Goal: Task Accomplishment & Management: Manage account settings

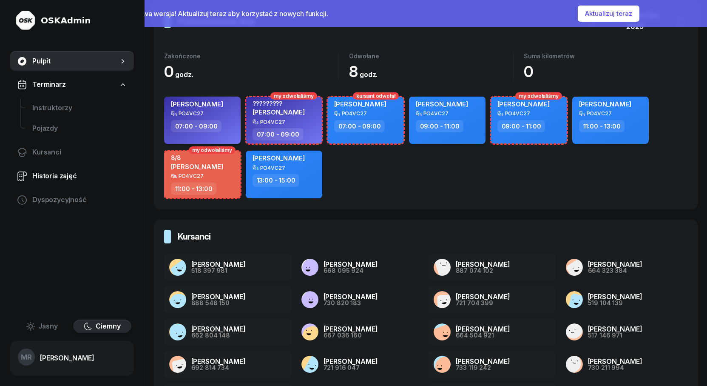
click at [51, 176] on span "Historia zajęć" at bounding box center [79, 175] width 95 height 11
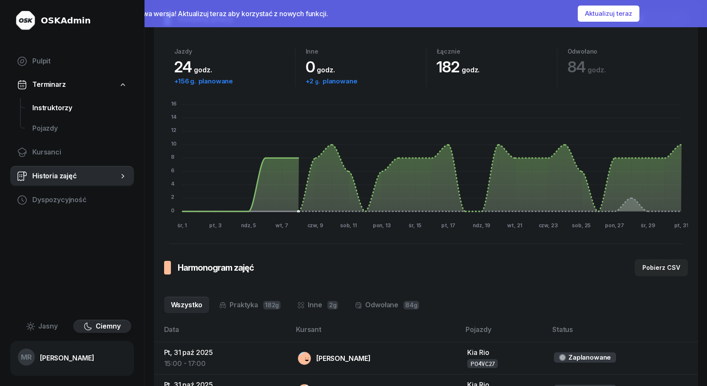
click at [46, 109] on span "Instruktorzy" at bounding box center [79, 107] width 95 height 11
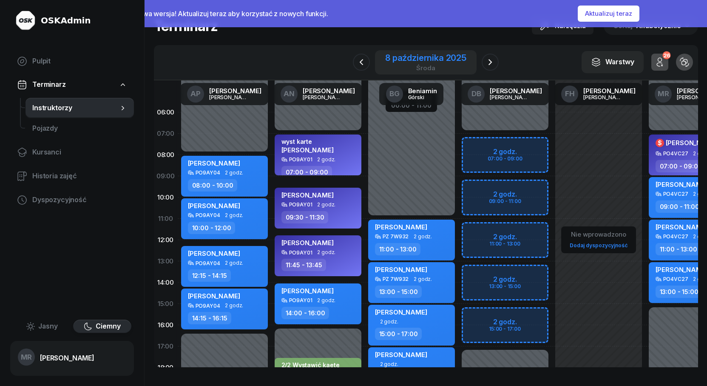
click at [423, 63] on div "[DATE]" at bounding box center [425, 62] width 81 height 17
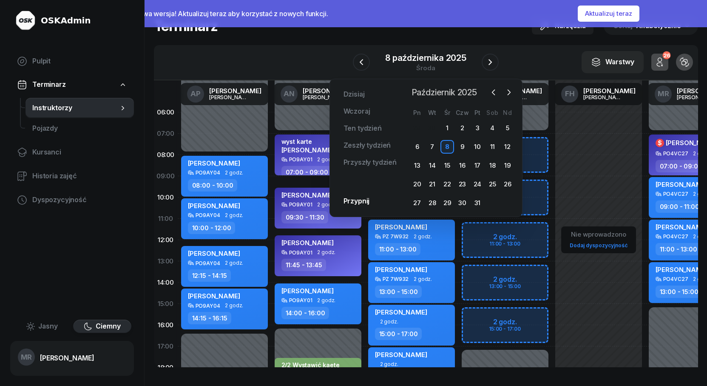
click at [464, 93] on span "Październik 2025" at bounding box center [444, 92] width 72 height 14
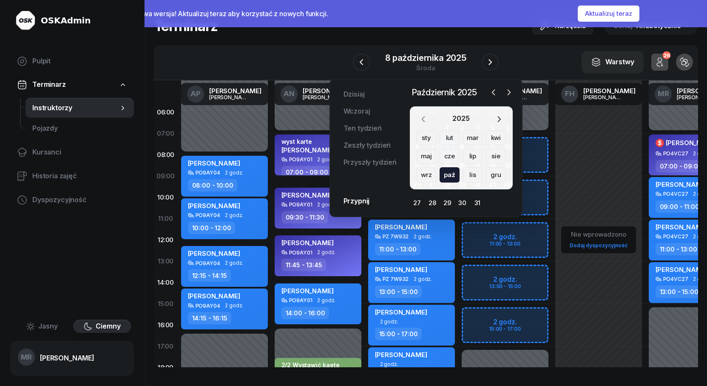
click at [423, 119] on icon "button" at bounding box center [423, 119] width 9 height 9
click at [423, 119] on icon "button" at bounding box center [423, 118] width 3 height 5
click at [425, 137] on div "sty" at bounding box center [427, 137] width 20 height 15
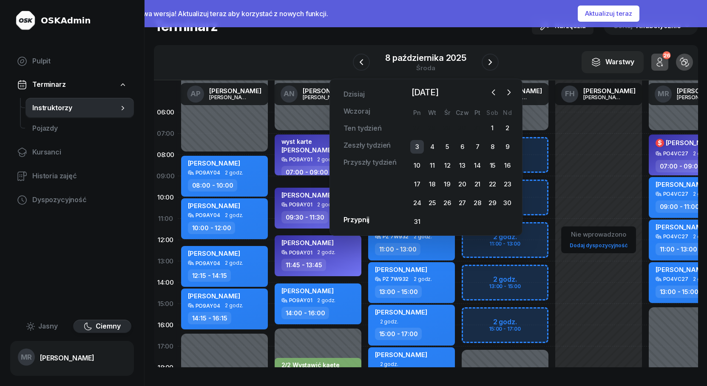
click at [417, 146] on div "3" at bounding box center [417, 147] width 14 height 14
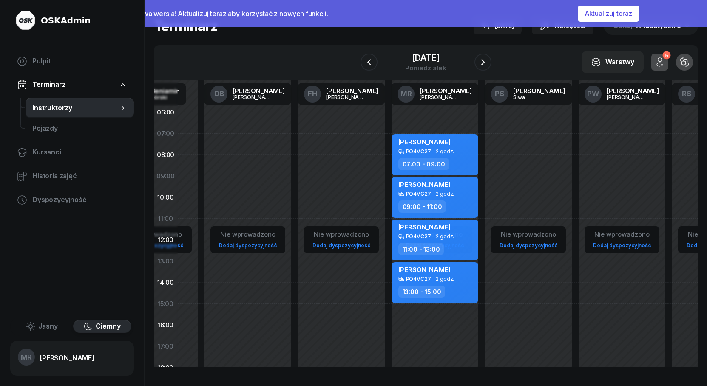
scroll to position [0, 260]
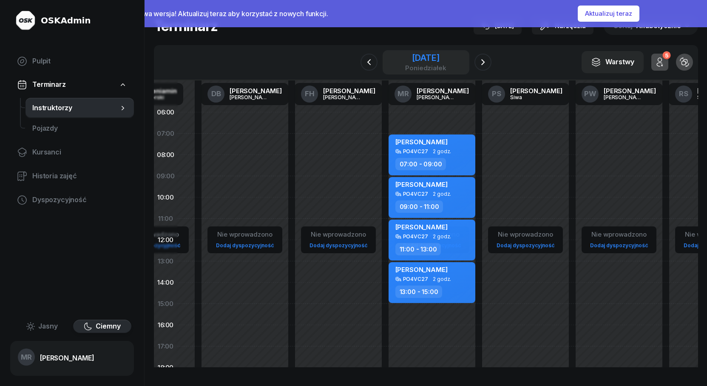
click at [446, 61] on div "[DATE]" at bounding box center [425, 58] width 41 height 9
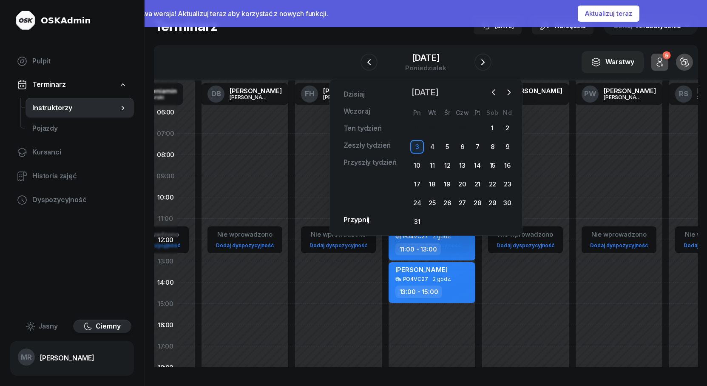
click at [442, 93] on span "[DATE]" at bounding box center [425, 92] width 34 height 14
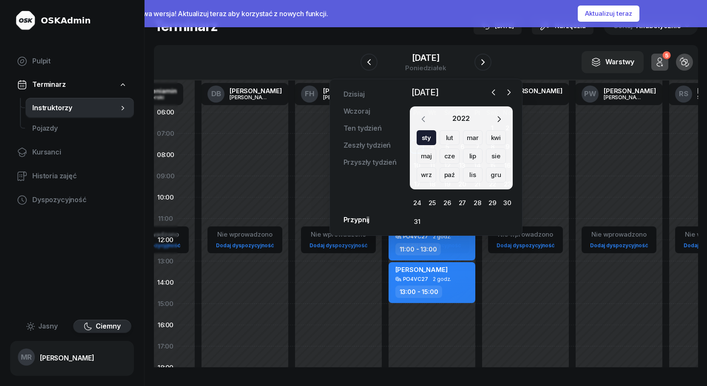
click at [424, 118] on icon "button" at bounding box center [423, 119] width 9 height 9
click at [449, 154] on div "cze" at bounding box center [450, 155] width 20 height 15
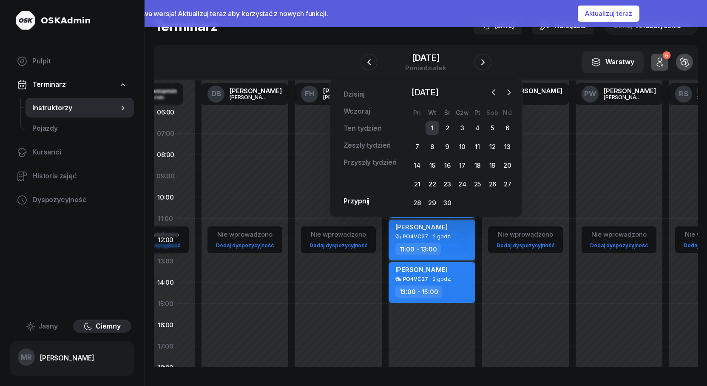
click at [434, 127] on div "1" at bounding box center [433, 128] width 14 height 14
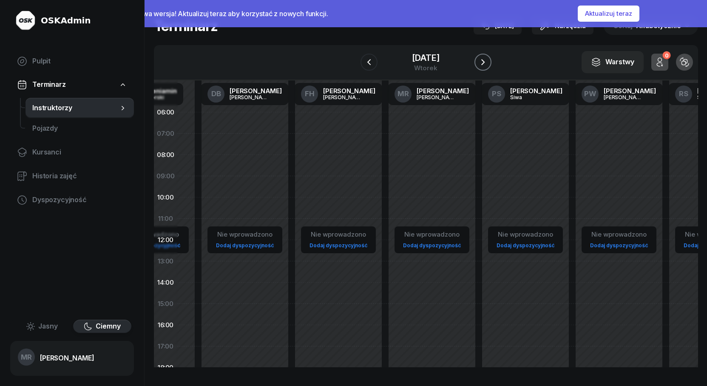
click at [484, 61] on icon "button" at bounding box center [483, 62] width 10 height 10
click at [437, 58] on div "[DATE]" at bounding box center [426, 58] width 30 height 9
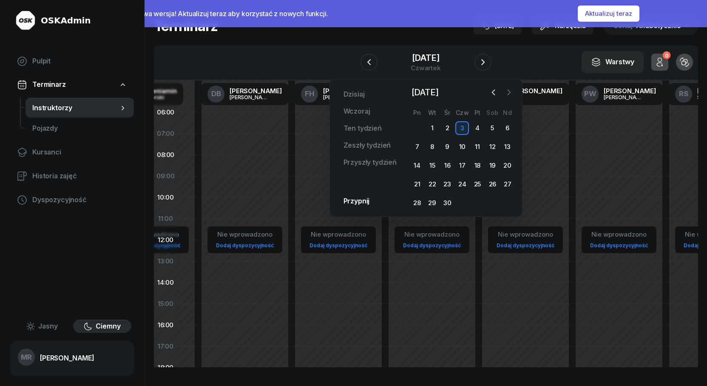
click at [507, 93] on icon "button" at bounding box center [509, 92] width 9 height 9
click at [479, 128] on div "3" at bounding box center [478, 128] width 14 height 14
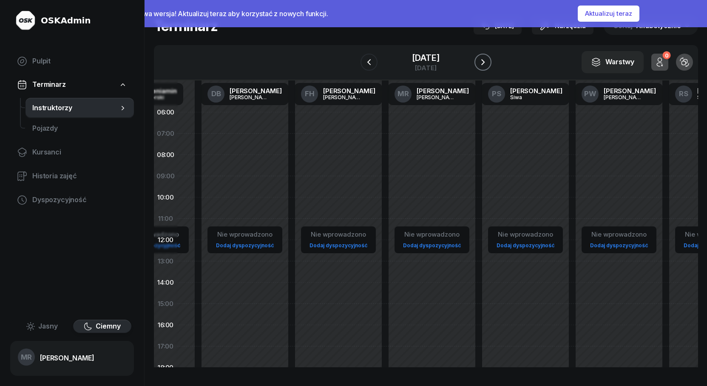
click at [481, 64] on icon "button" at bounding box center [483, 62] width 10 height 10
click at [483, 62] on icon "button" at bounding box center [482, 62] width 3 height 6
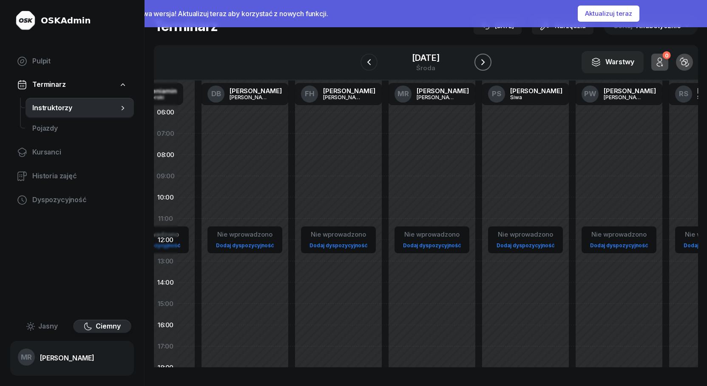
click at [483, 62] on icon "button" at bounding box center [482, 62] width 3 height 6
click at [483, 62] on icon "button" at bounding box center [483, 62] width 10 height 10
click at [483, 62] on icon "button" at bounding box center [482, 62] width 3 height 6
click at [483, 62] on icon "button" at bounding box center [483, 62] width 10 height 10
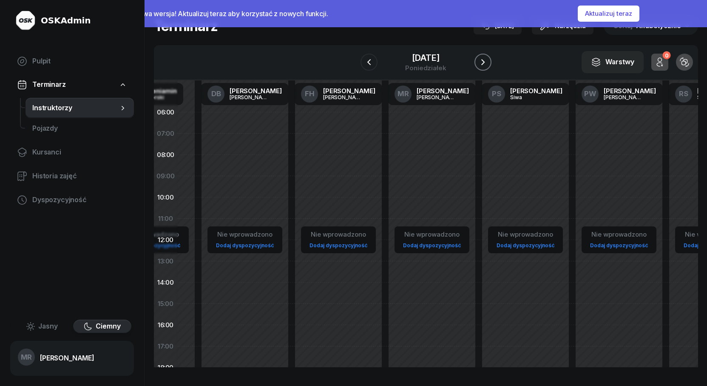
click at [483, 62] on icon "button" at bounding box center [483, 62] width 10 height 10
click at [432, 58] on div "[DATE]" at bounding box center [425, 58] width 27 height 9
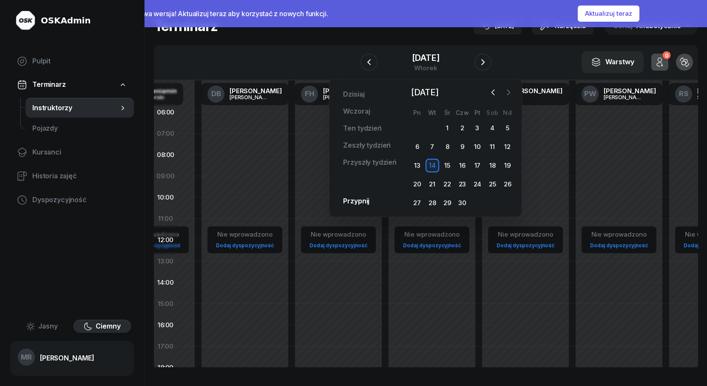
click at [507, 91] on icon "button" at bounding box center [508, 92] width 9 height 9
click at [477, 128] on div "1" at bounding box center [478, 128] width 14 height 14
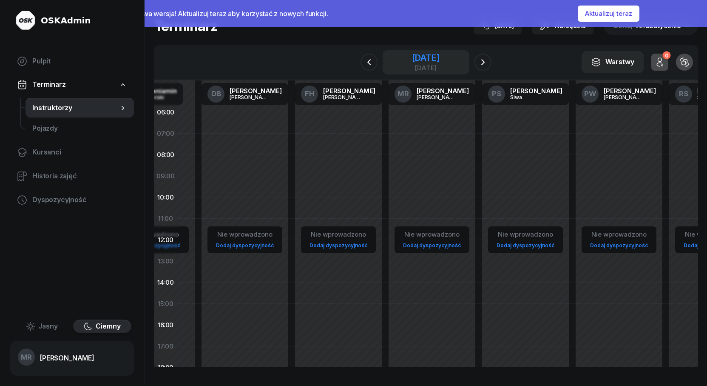
click at [439, 62] on div "[DATE]" at bounding box center [425, 58] width 27 height 9
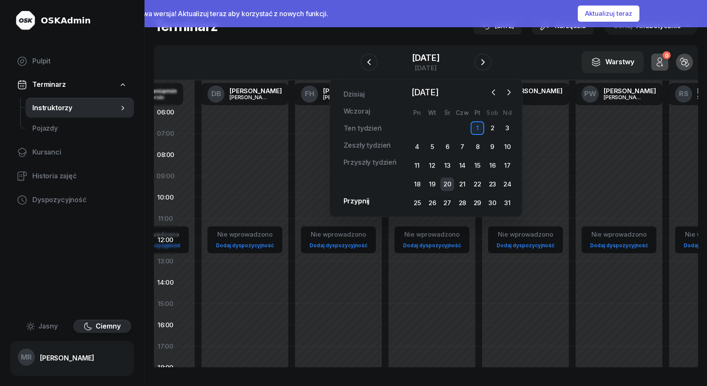
drag, startPoint x: 448, startPoint y: 182, endPoint x: 446, endPoint y: 170, distance: 12.0
click at [448, 182] on div "20" at bounding box center [447, 184] width 14 height 14
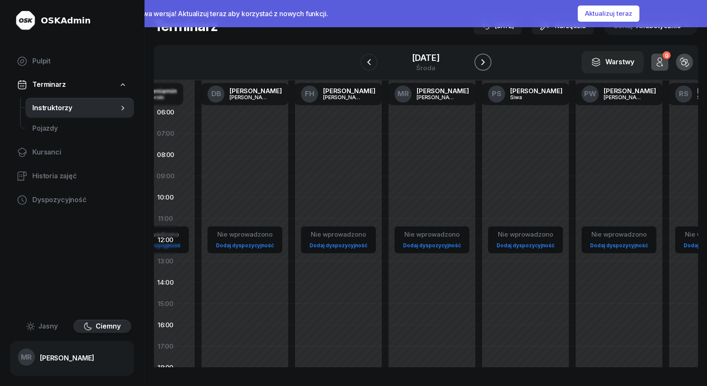
click at [488, 63] on icon "button" at bounding box center [483, 62] width 10 height 10
click at [422, 61] on div "[DATE]" at bounding box center [426, 58] width 30 height 9
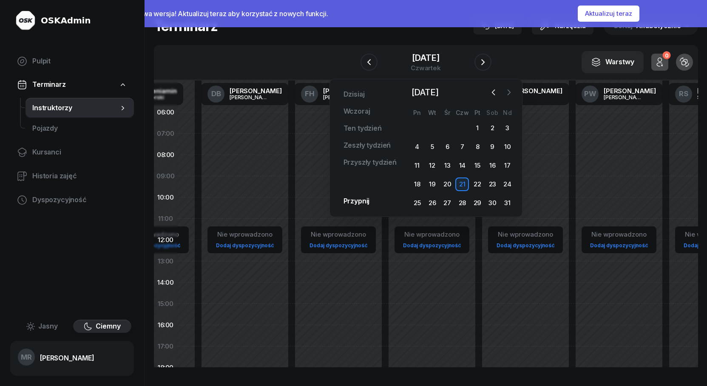
click at [508, 93] on icon "button" at bounding box center [509, 92] width 9 height 9
click at [417, 145] on div "8" at bounding box center [417, 147] width 14 height 14
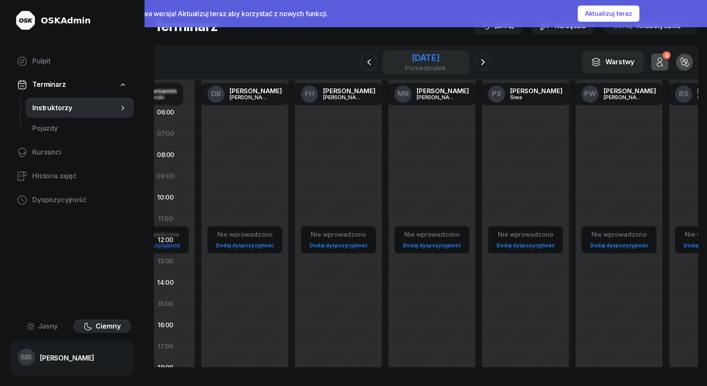
click at [438, 60] on div "[DATE]" at bounding box center [425, 58] width 41 height 9
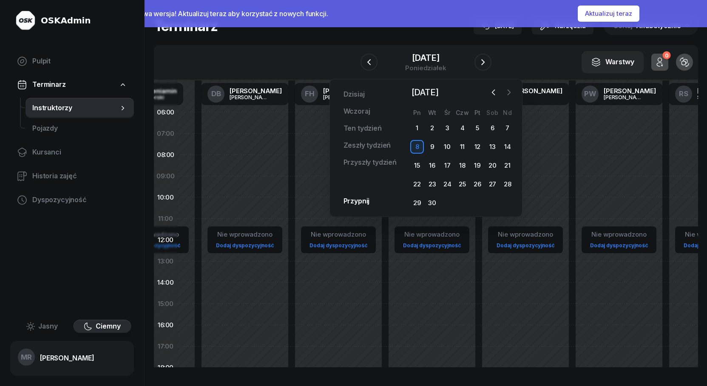
click at [508, 91] on icon "button" at bounding box center [509, 92] width 9 height 9
click at [446, 164] on div "15" at bounding box center [447, 166] width 14 height 14
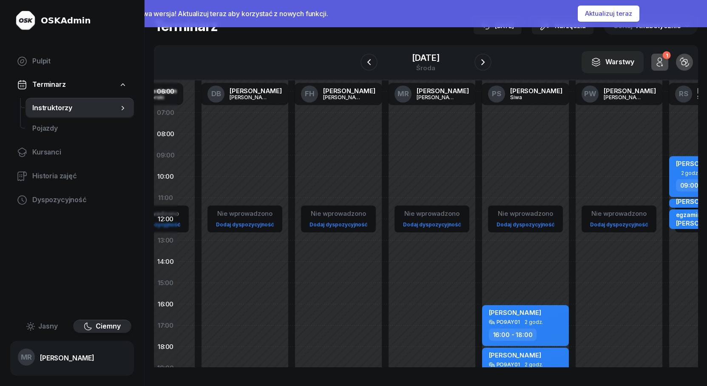
scroll to position [0, 260]
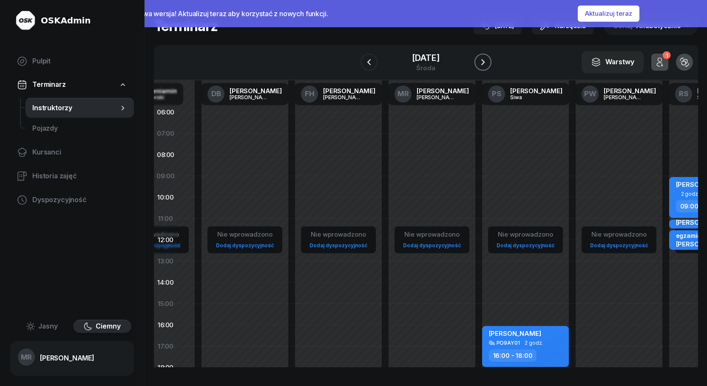
click at [480, 60] on icon "button" at bounding box center [483, 62] width 10 height 10
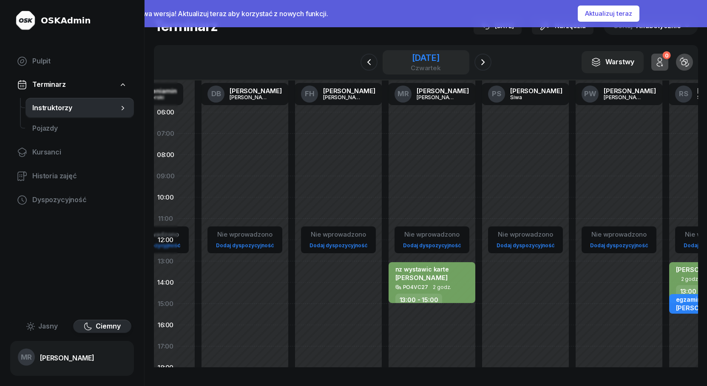
click at [413, 61] on div "[DATE]" at bounding box center [426, 58] width 30 height 9
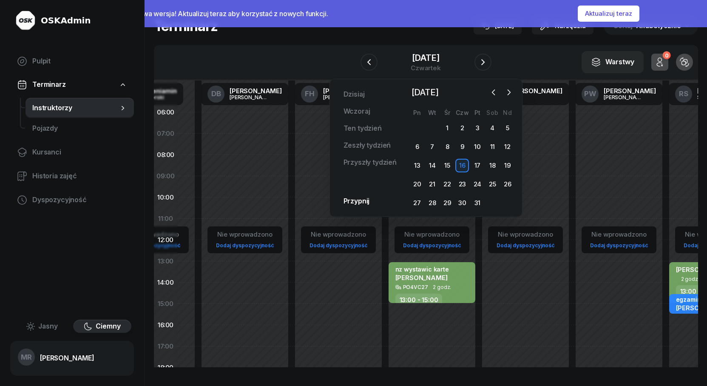
click at [513, 62] on div "W Wybierz AP [PERSON_NAME] AN [PERSON_NAME] BG [PERSON_NAME] DB [PERSON_NAME] F…" at bounding box center [426, 62] width 544 height 35
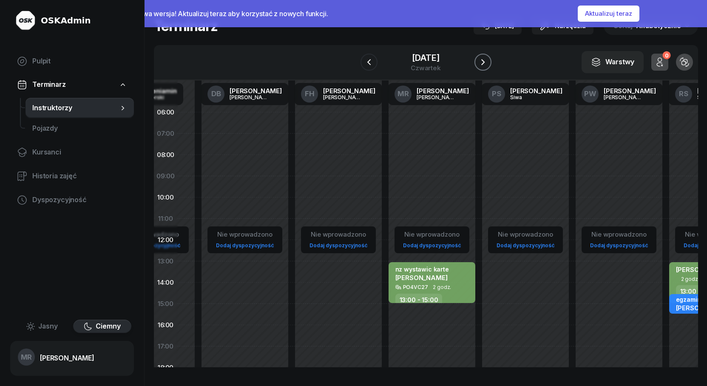
click at [484, 64] on icon "button" at bounding box center [483, 62] width 10 height 10
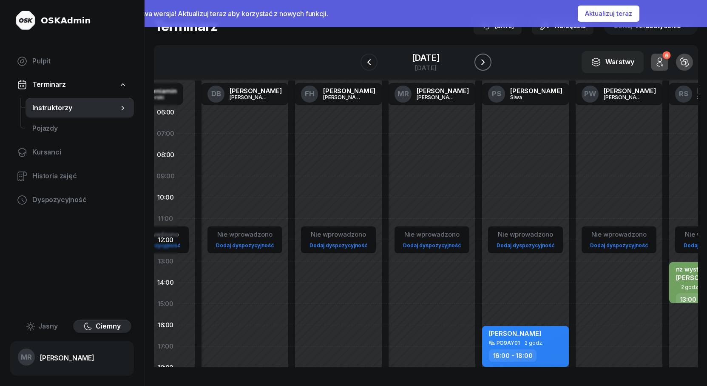
click at [484, 64] on icon "button" at bounding box center [483, 62] width 10 height 10
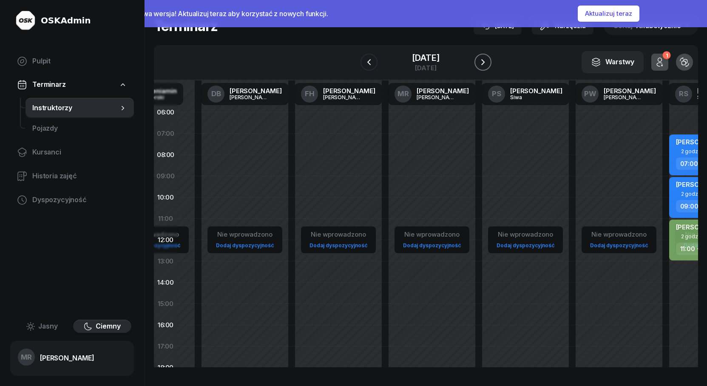
click at [484, 64] on icon "button" at bounding box center [483, 62] width 10 height 10
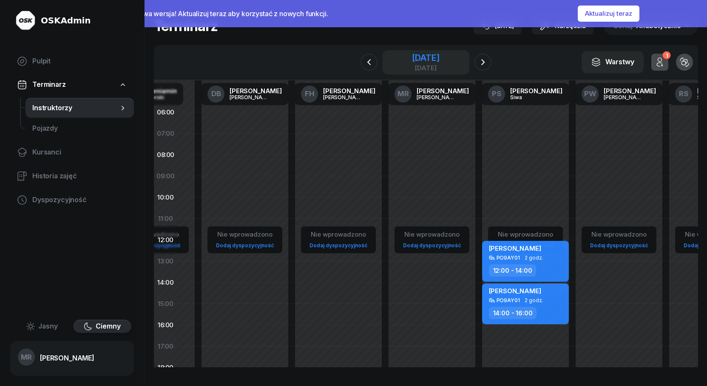
click at [434, 60] on div "[DATE]" at bounding box center [425, 58] width 27 height 9
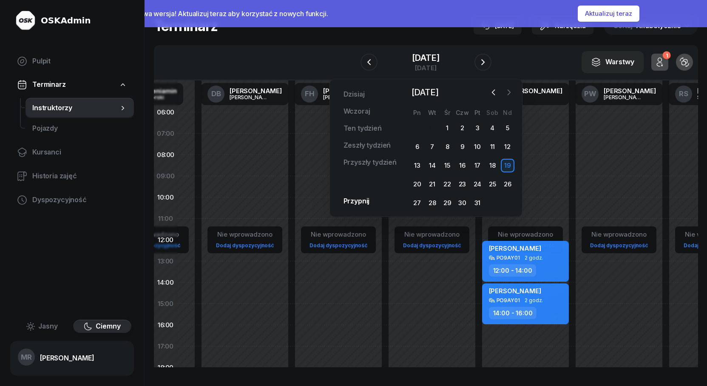
click at [510, 91] on icon "button" at bounding box center [509, 92] width 3 height 5
click at [415, 145] on div "3" at bounding box center [417, 147] width 14 height 14
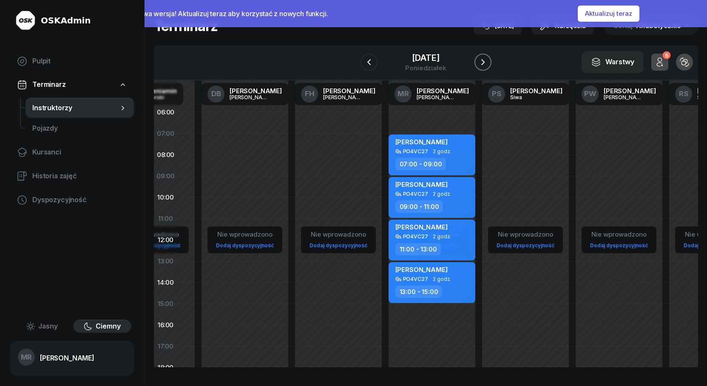
click at [486, 60] on icon "button" at bounding box center [483, 62] width 10 height 10
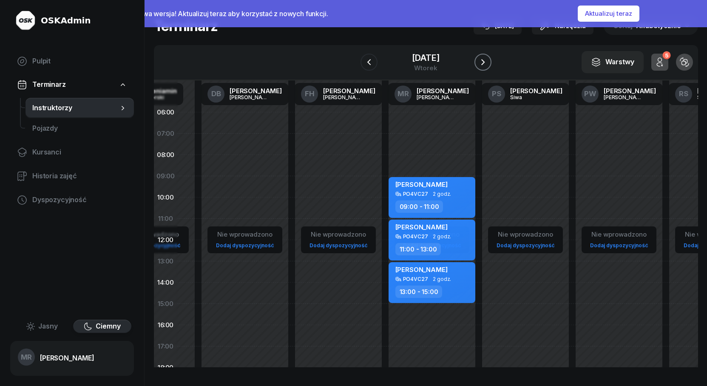
click at [486, 60] on icon "button" at bounding box center [483, 62] width 10 height 10
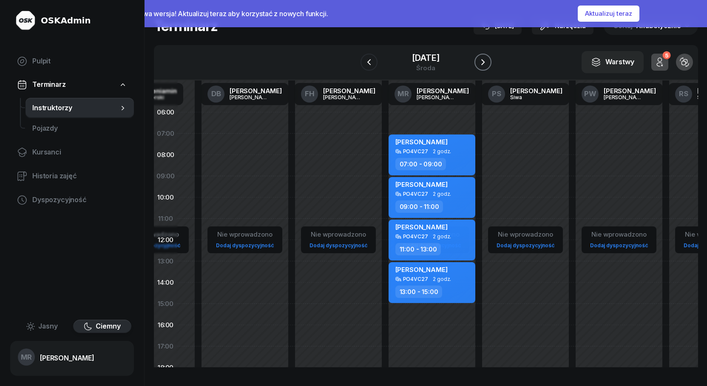
click at [486, 60] on icon "button" at bounding box center [483, 62] width 10 height 10
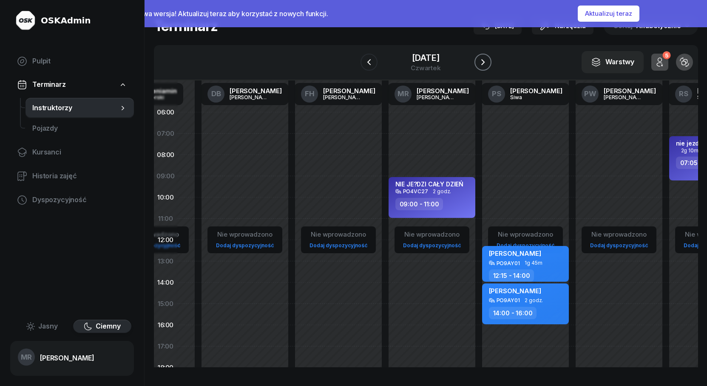
click at [486, 60] on icon "button" at bounding box center [483, 62] width 10 height 10
